Goal: Check status: Check status

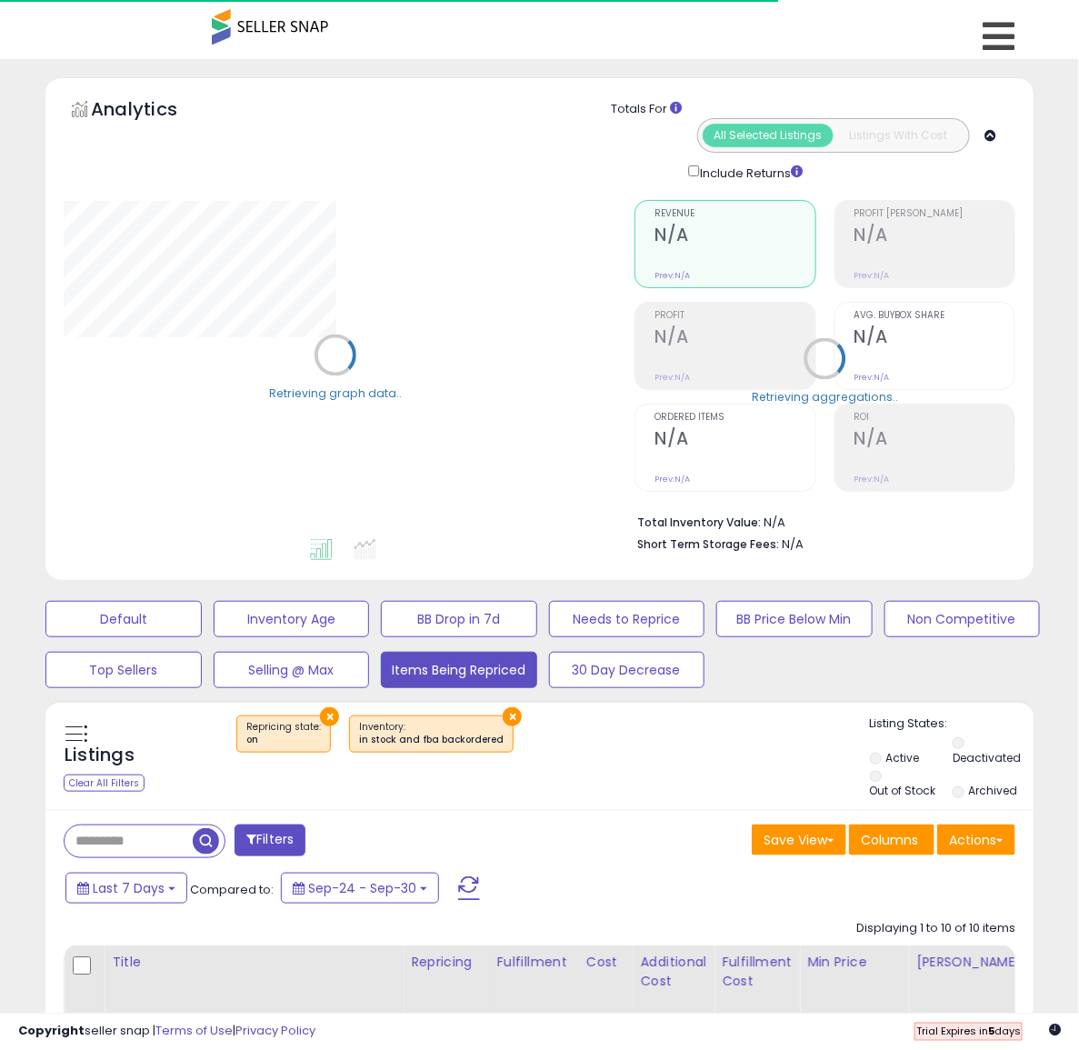
select select "**"
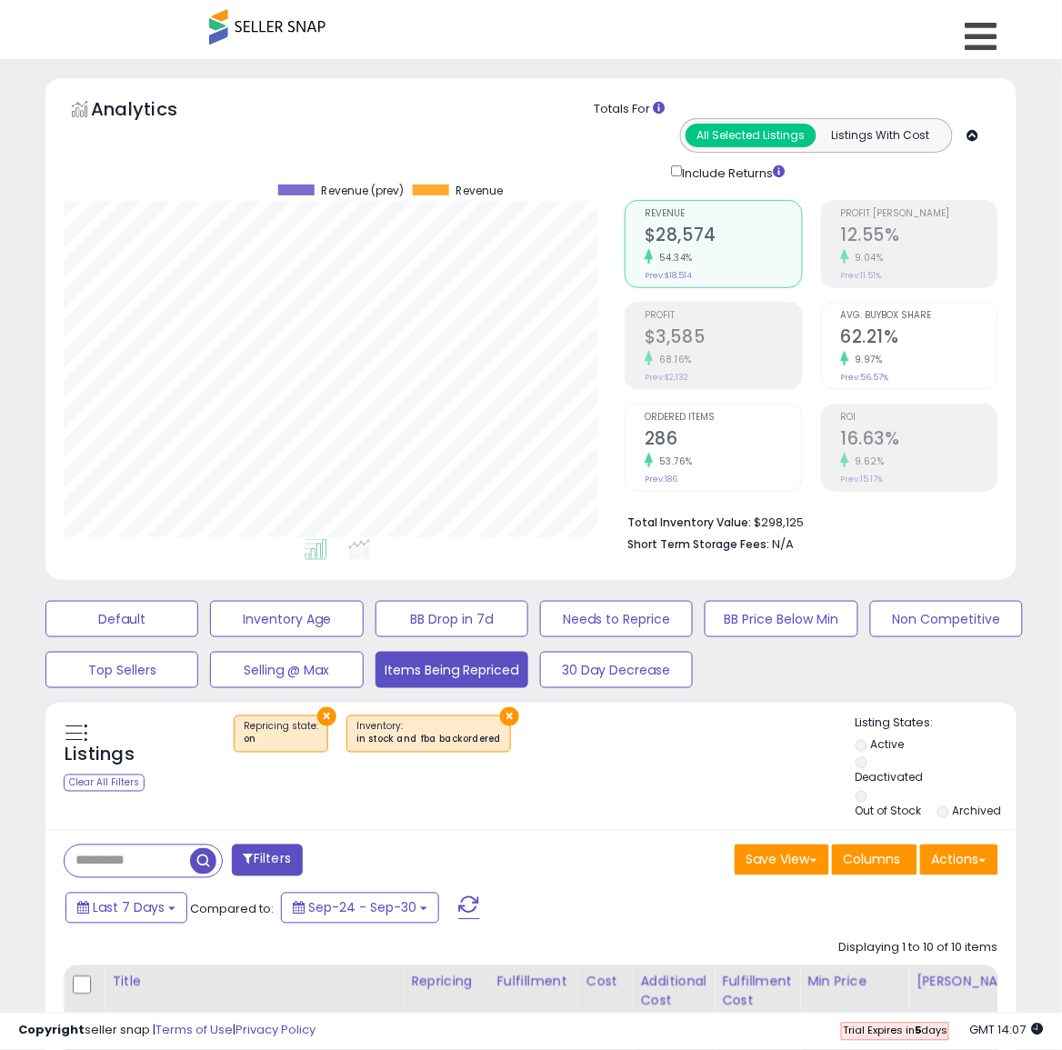
scroll to position [373, 561]
click at [996, 44] on icon at bounding box center [982, 36] width 32 height 36
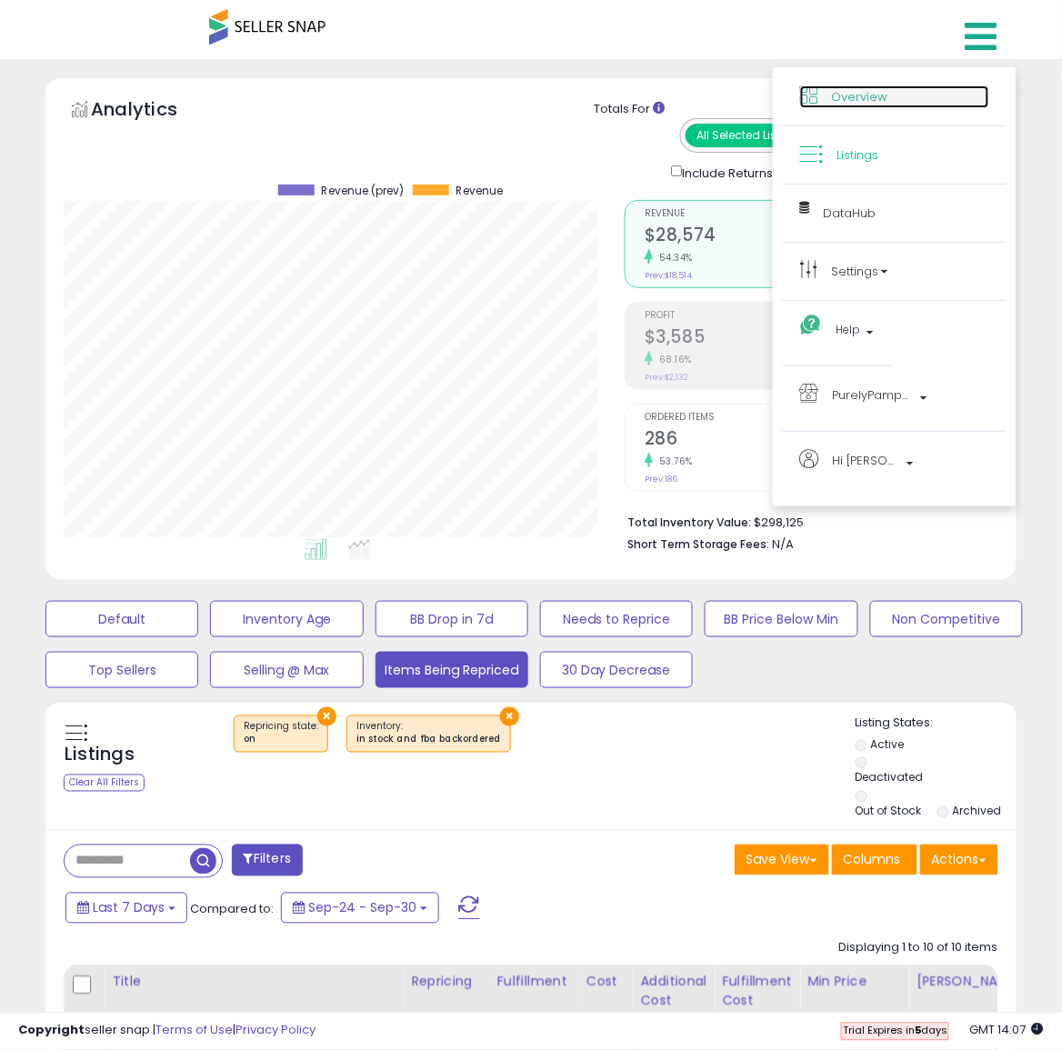
click at [866, 92] on span "Overview" at bounding box center [860, 96] width 56 height 17
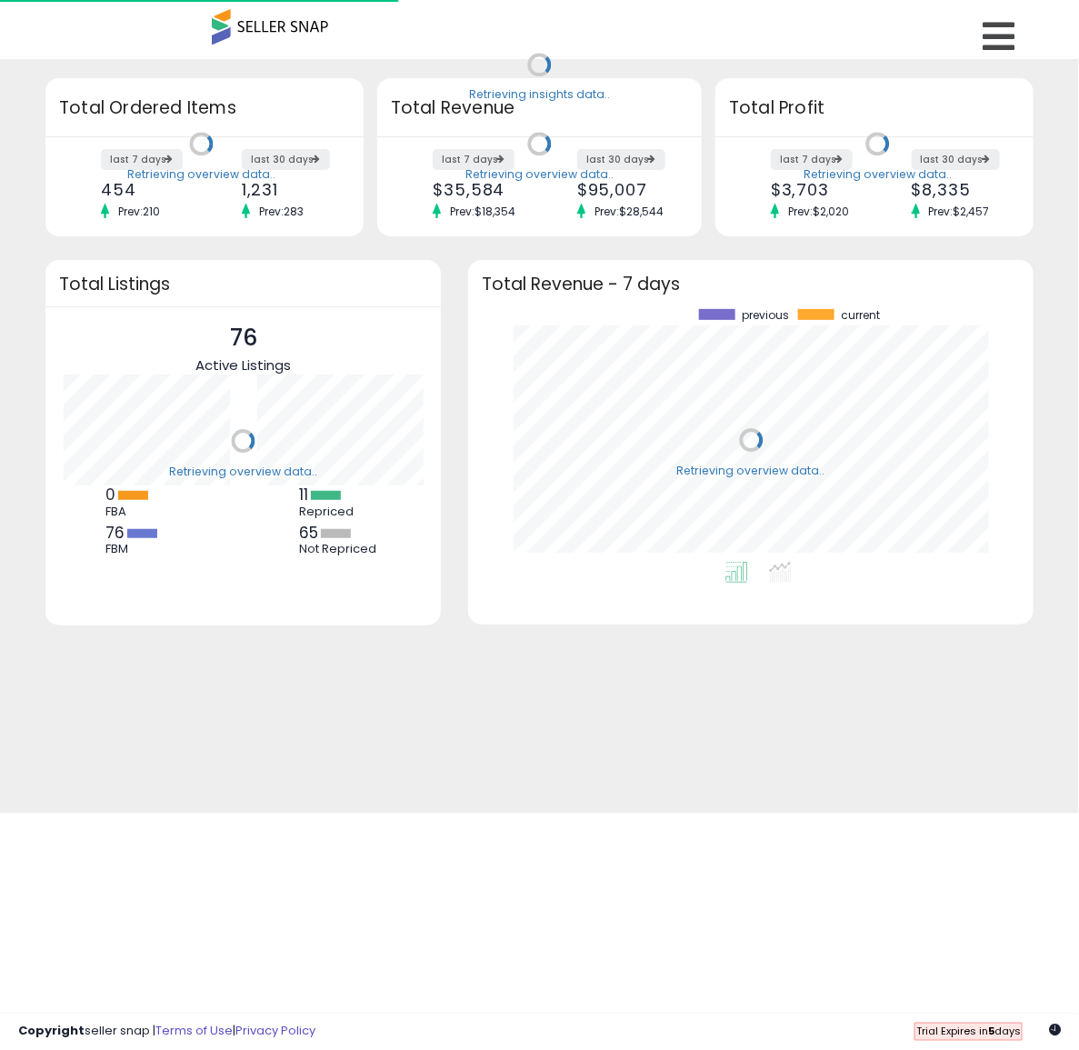
scroll to position [253, 528]
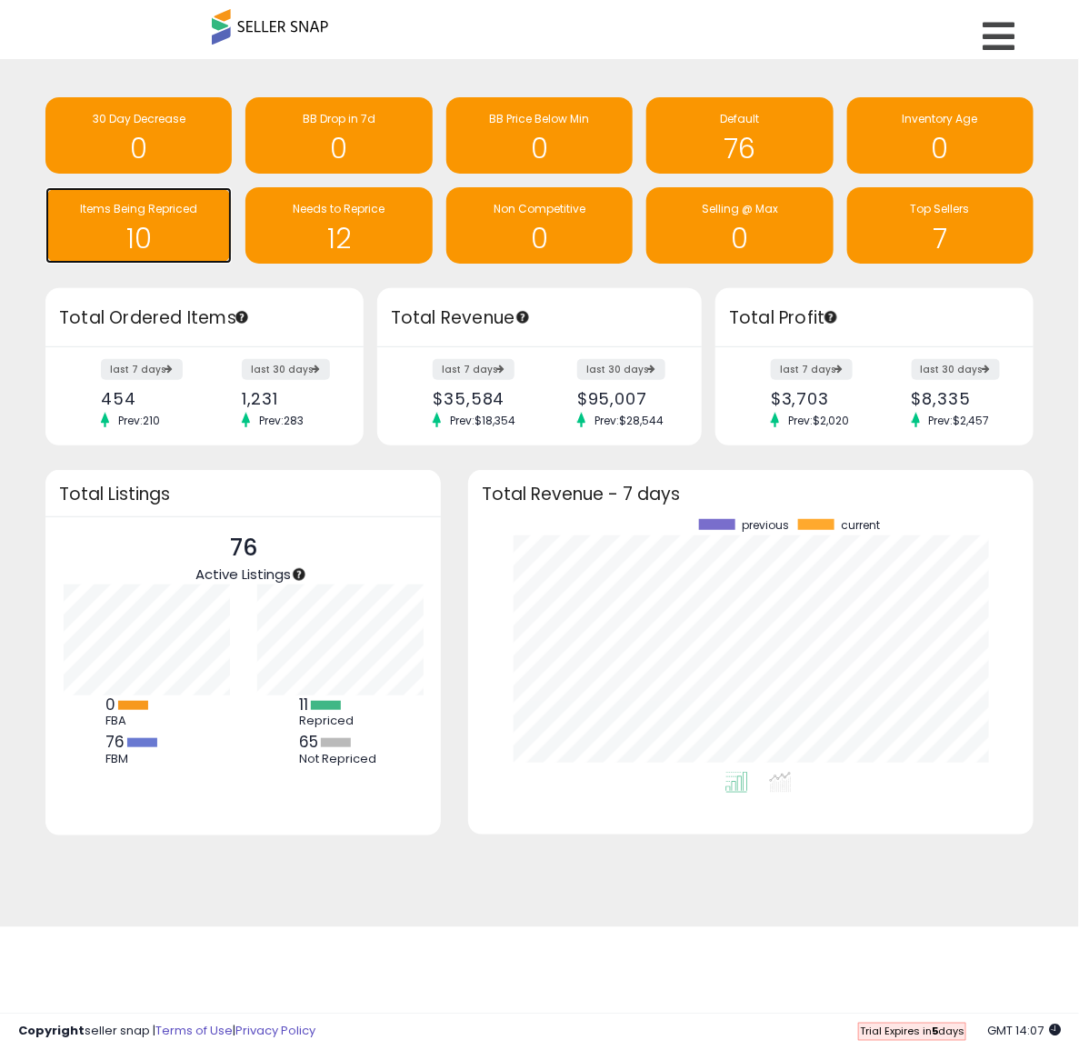
click at [165, 229] on h1 "10" at bounding box center [139, 239] width 168 height 30
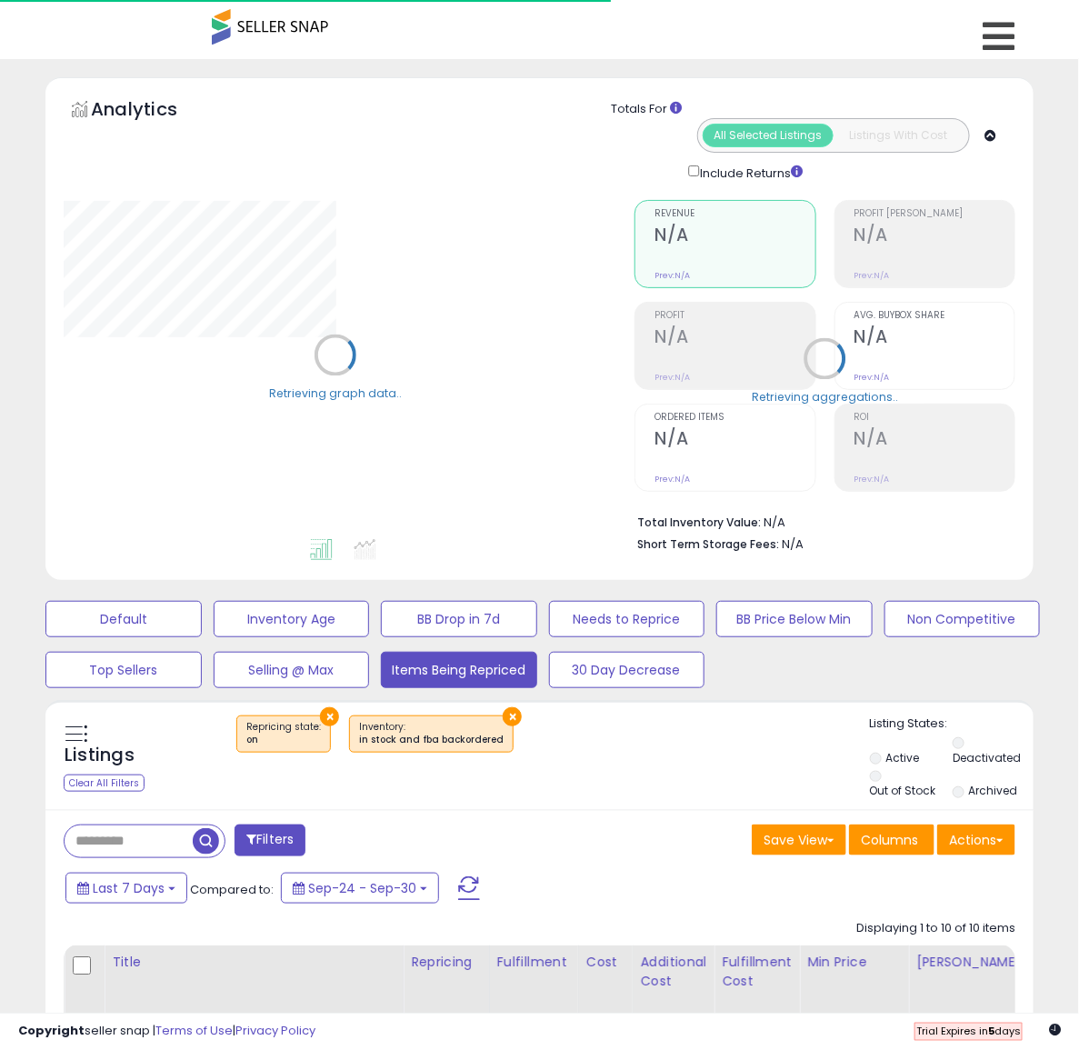
select select "**"
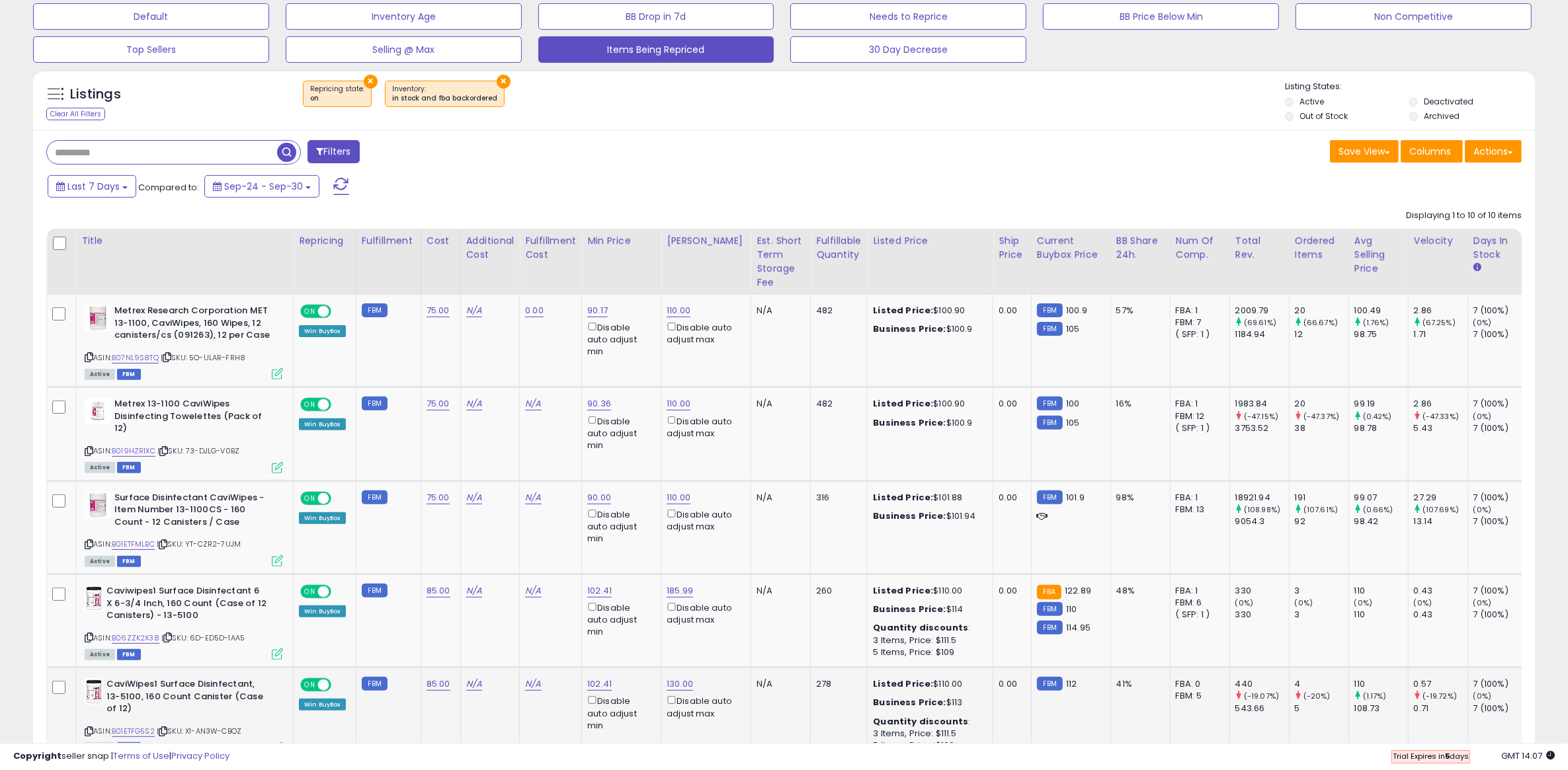
scroll to position [275, 0]
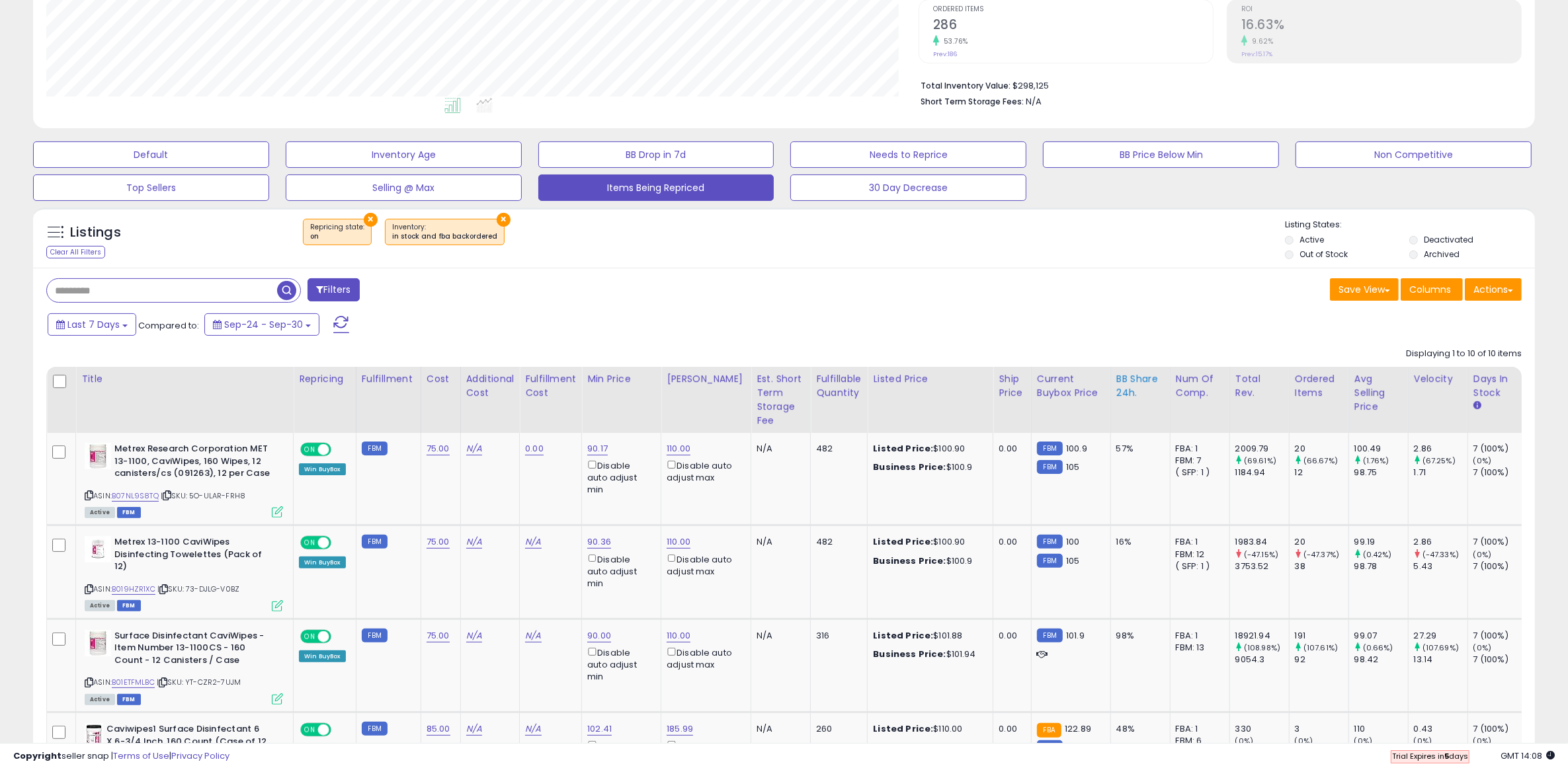
click at [784, 371] on th "BB Share 24h." at bounding box center [1140, 400] width 60 height 66
click at [784, 382] on div "BB Share 24h." at bounding box center [1140, 386] width 48 height 28
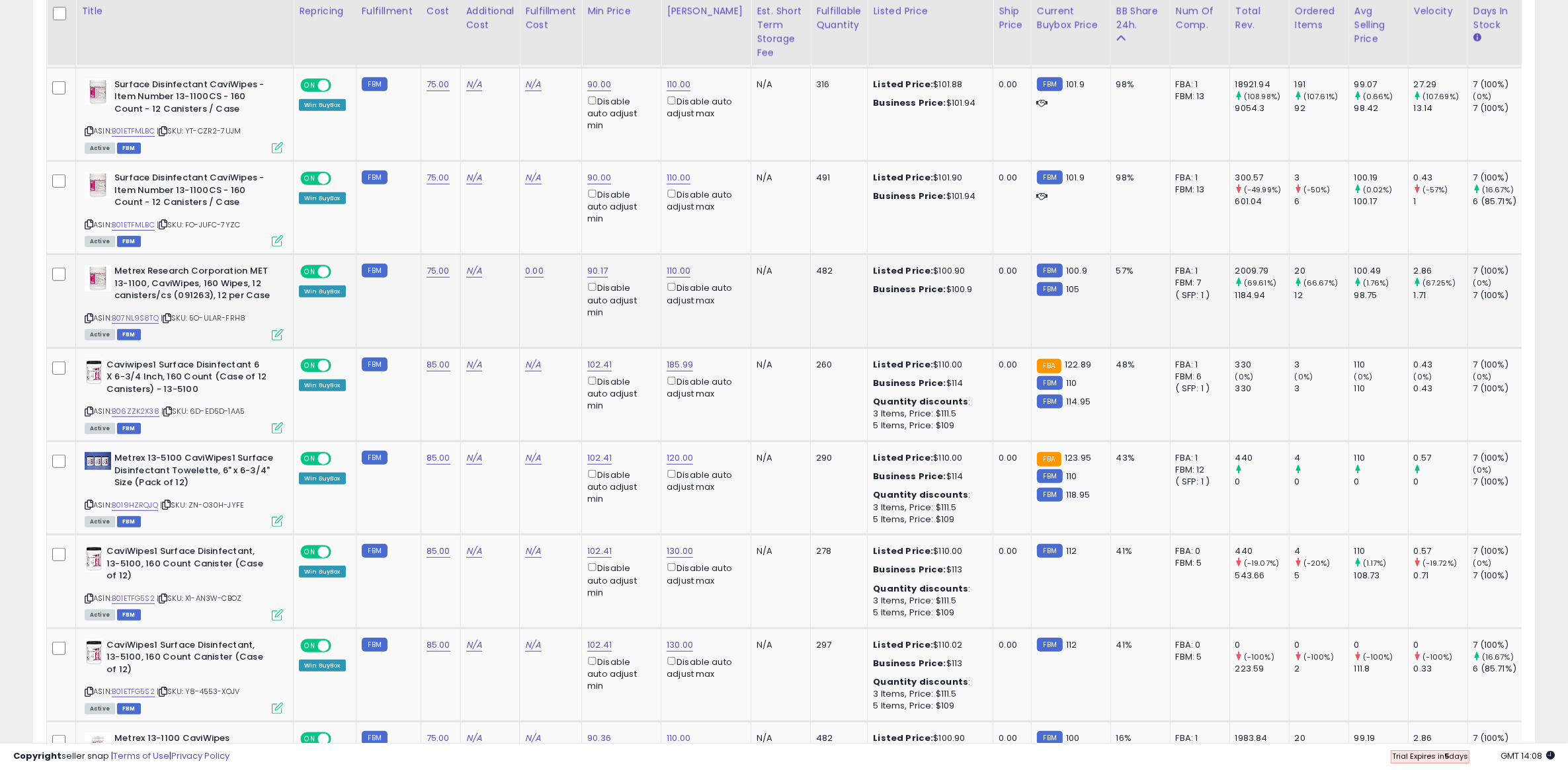
scroll to position [963, 0]
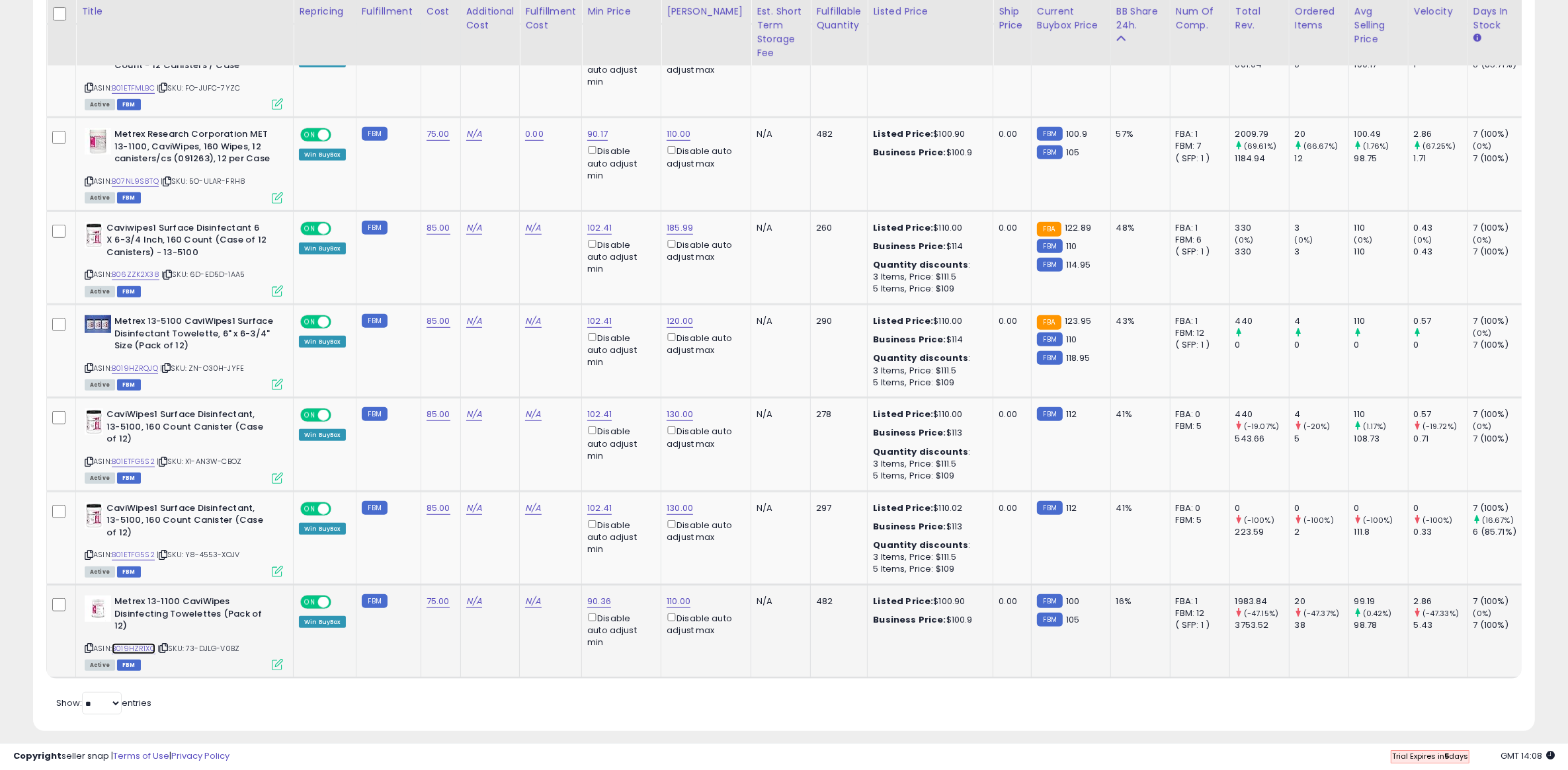
click at [150, 643] on link "B019HZR1XC" at bounding box center [134, 649] width 44 height 11
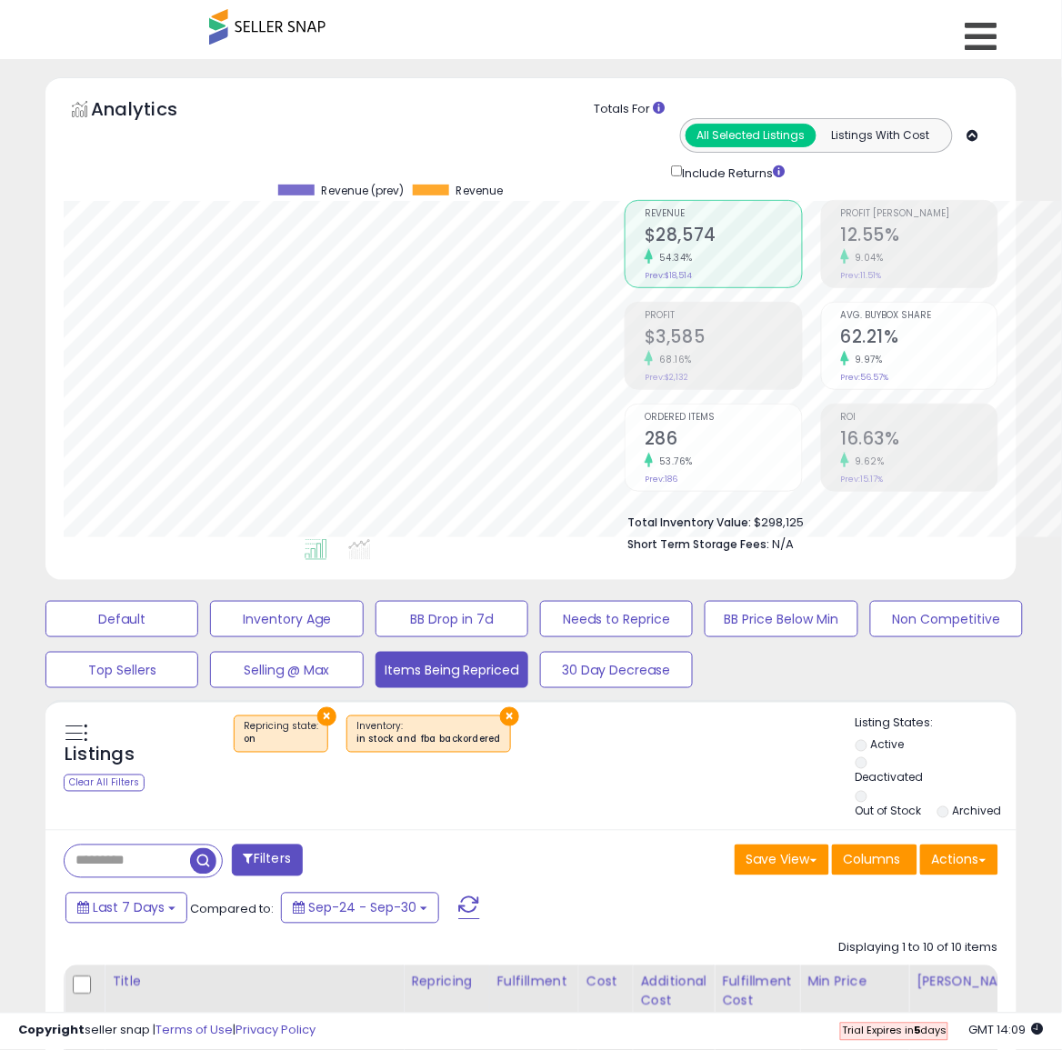
scroll to position [908763, 908574]
